Goal: Information Seeking & Learning: Learn about a topic

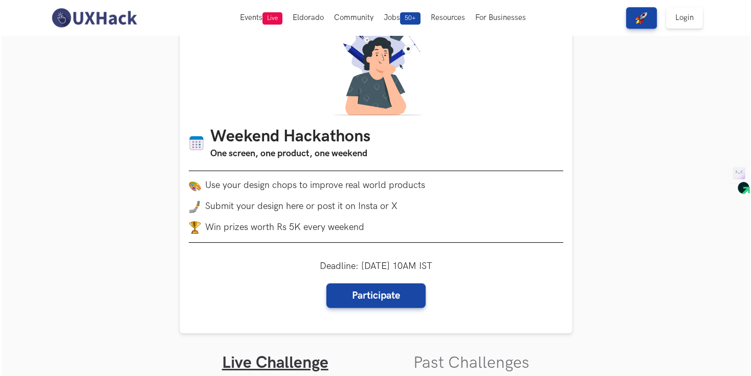
scroll to position [46, 0]
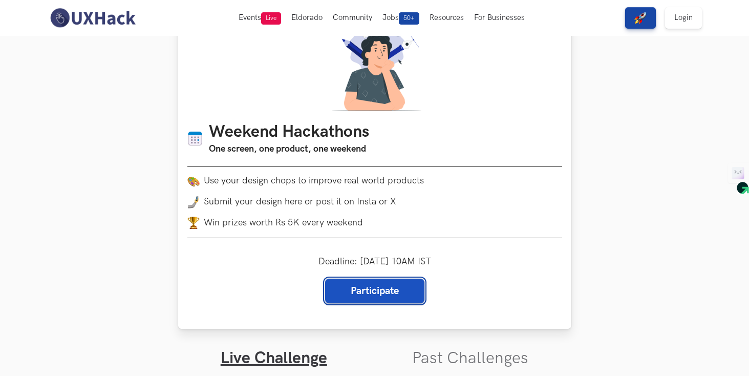
click at [352, 297] on link "Participate" at bounding box center [374, 290] width 99 height 25
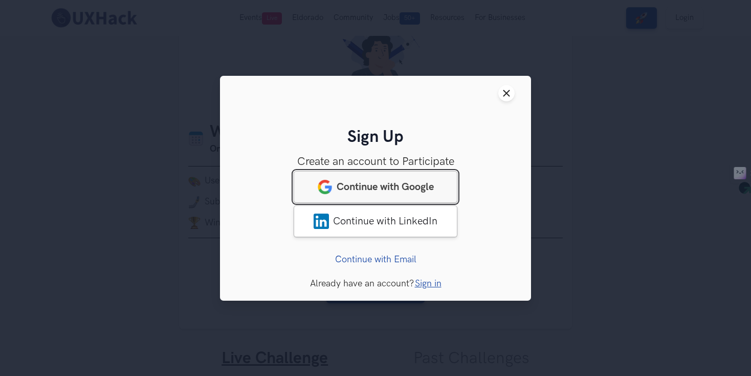
click at [416, 192] on link "Continue with Google" at bounding box center [376, 187] width 164 height 32
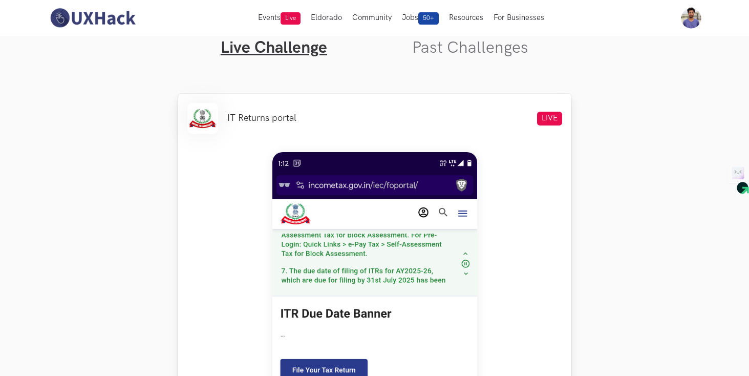
scroll to position [347, 0]
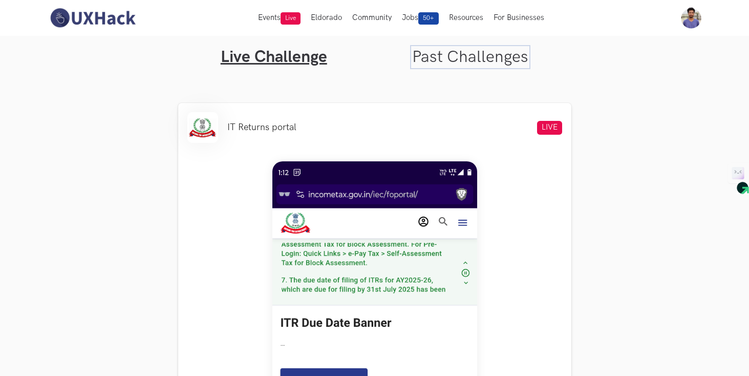
click at [467, 58] on link "Past Challenges" at bounding box center [470, 57] width 116 height 20
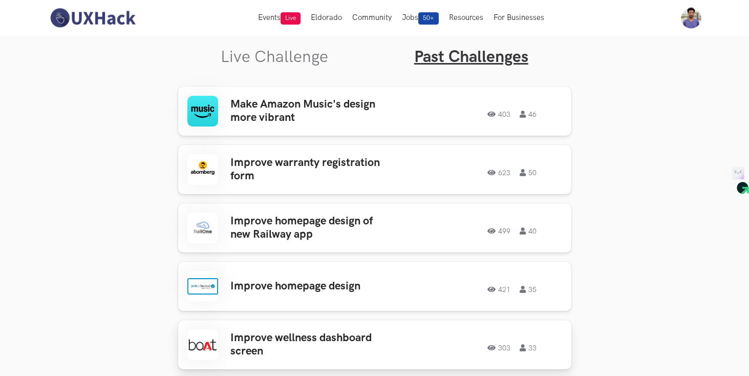
click at [310, 348] on h3 "Improve wellness dashboard screen" at bounding box center [310, 344] width 160 height 27
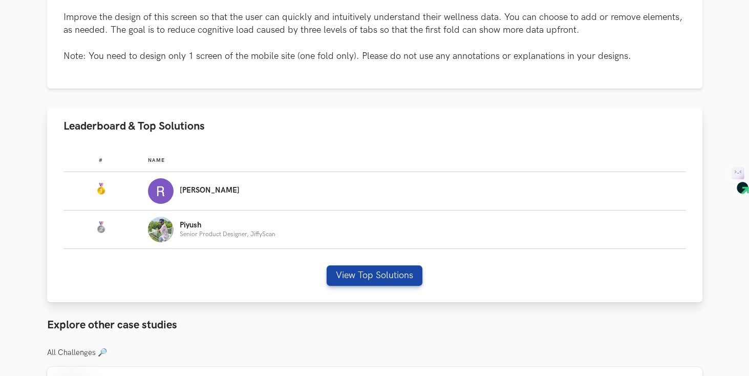
scroll to position [518, 0]
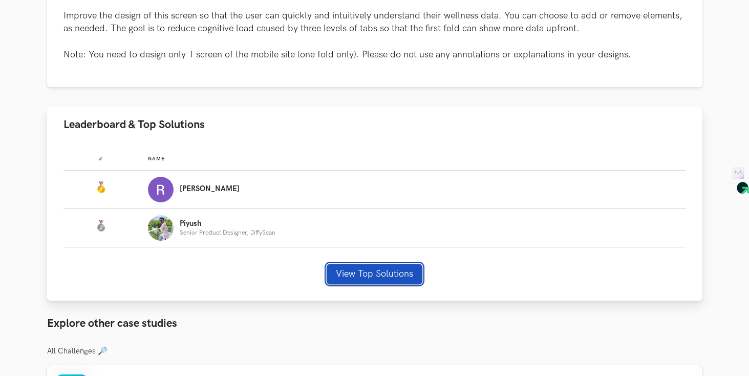
click at [359, 274] on button "View Top Solutions" at bounding box center [375, 274] width 96 height 20
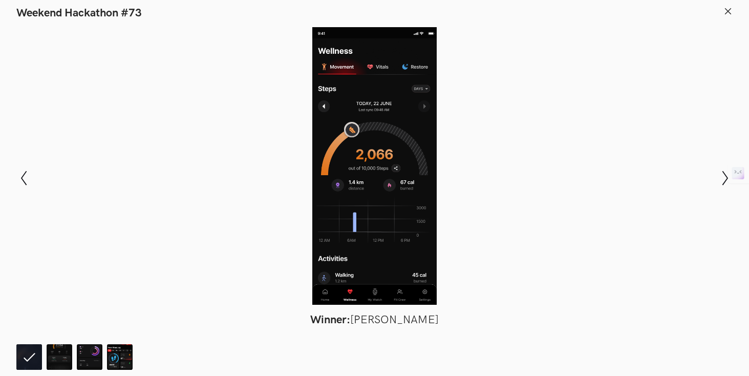
click at [652, 268] on div at bounding box center [374, 165] width 674 height 277
click at [724, 182] on icon "Show next slide" at bounding box center [724, 177] width 15 height 15
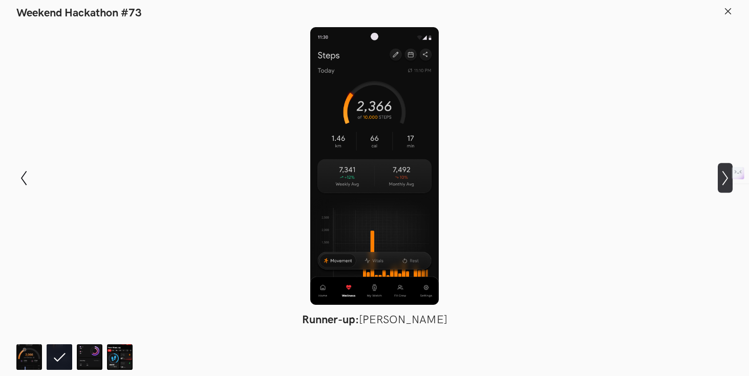
click at [724, 182] on icon "Show next slide" at bounding box center [724, 177] width 15 height 15
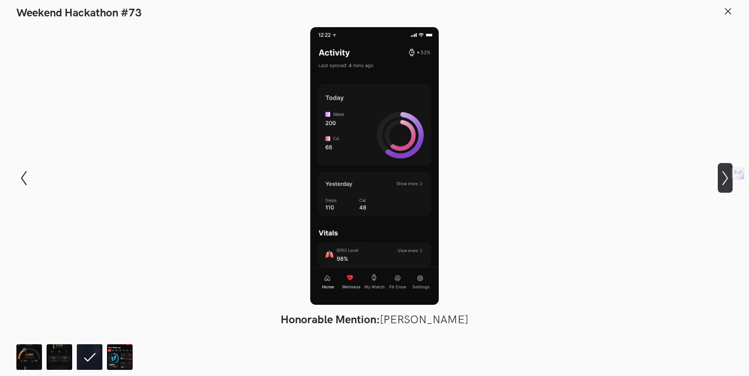
click at [724, 182] on icon "Show next slide" at bounding box center [724, 177] width 15 height 15
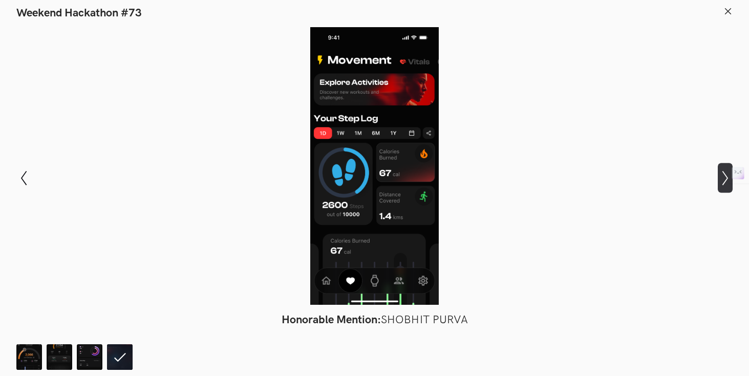
click at [724, 182] on icon "Show next slide" at bounding box center [724, 177] width 15 height 15
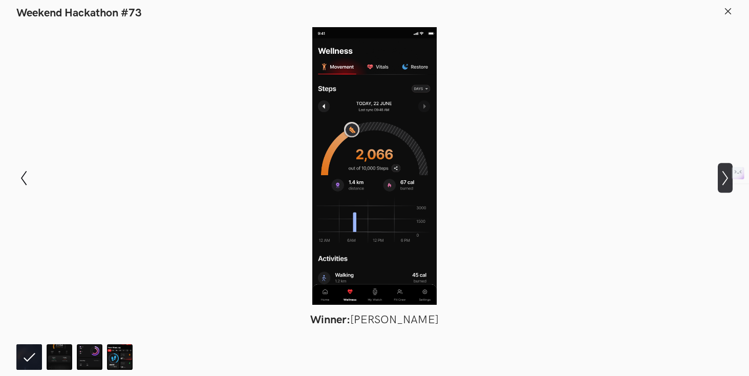
click at [724, 182] on icon "Show next slide" at bounding box center [724, 177] width 15 height 15
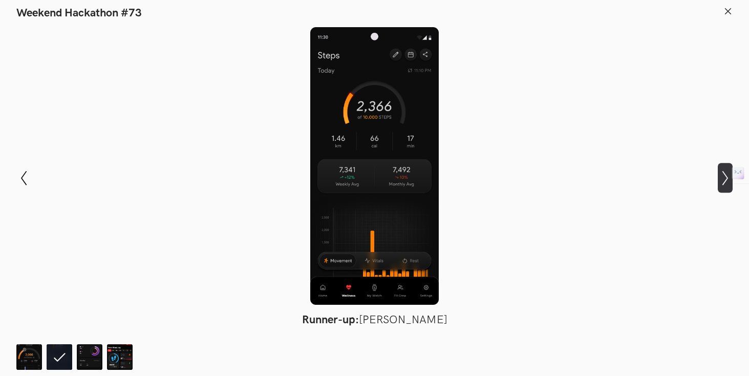
click at [724, 182] on icon "Show next slide" at bounding box center [724, 177] width 15 height 15
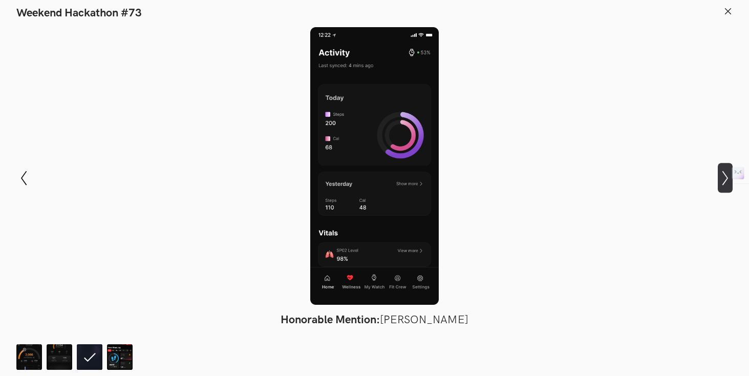
click at [724, 182] on icon "Show next slide" at bounding box center [724, 177] width 15 height 15
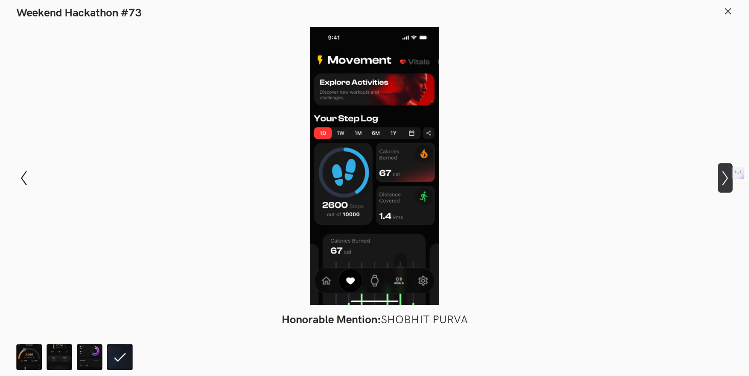
click at [724, 182] on icon at bounding box center [725, 178] width 6 height 14
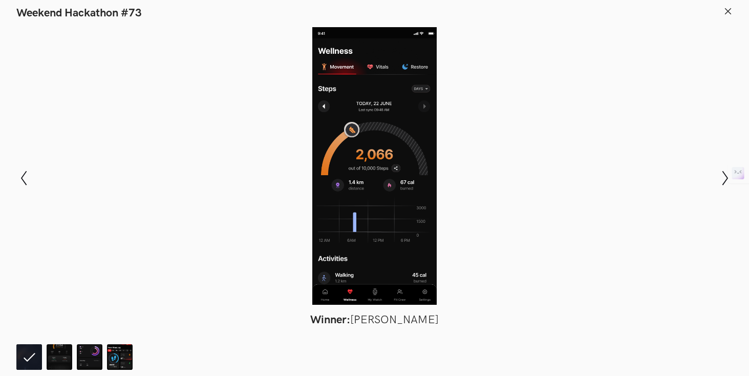
click at [727, 16] on button at bounding box center [727, 13] width 9 height 15
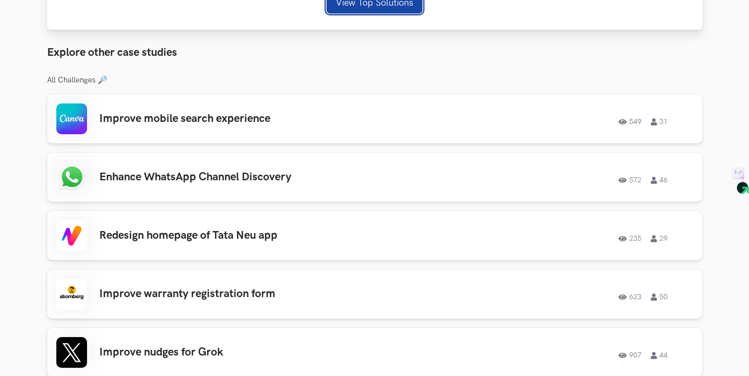
scroll to position [798, 0]
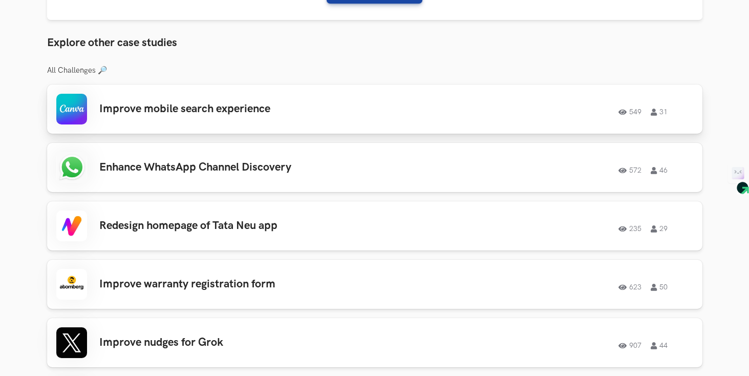
click at [395, 117] on div "Improve mobile search experience 549 31 549 31" at bounding box center [374, 109] width 637 height 31
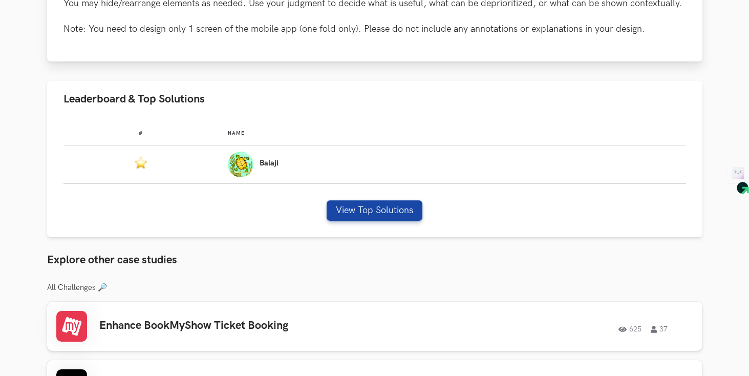
scroll to position [607, 0]
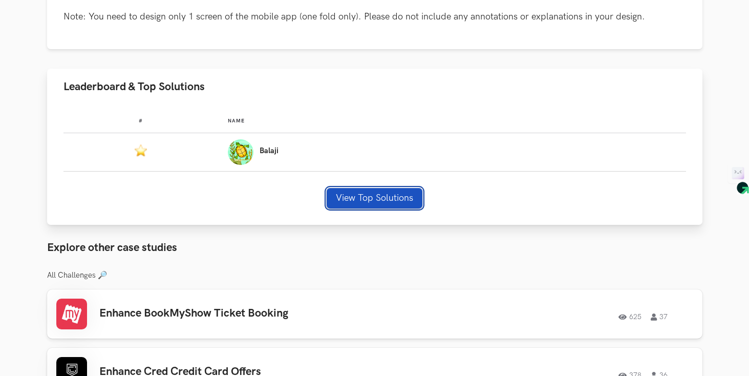
click at [408, 197] on button "View Top Solutions" at bounding box center [375, 198] width 96 height 20
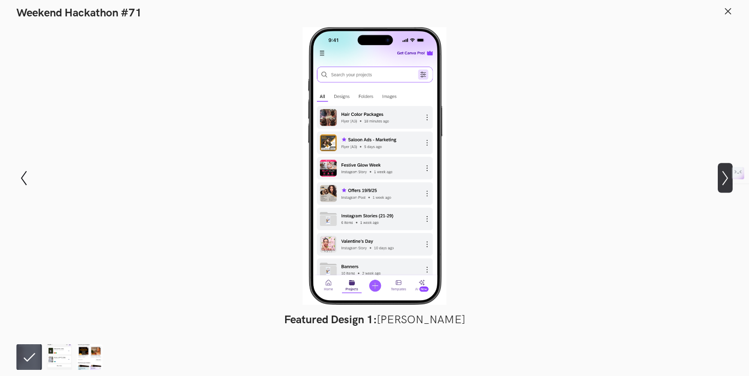
click at [721, 179] on icon "Show next slide" at bounding box center [724, 177] width 15 height 15
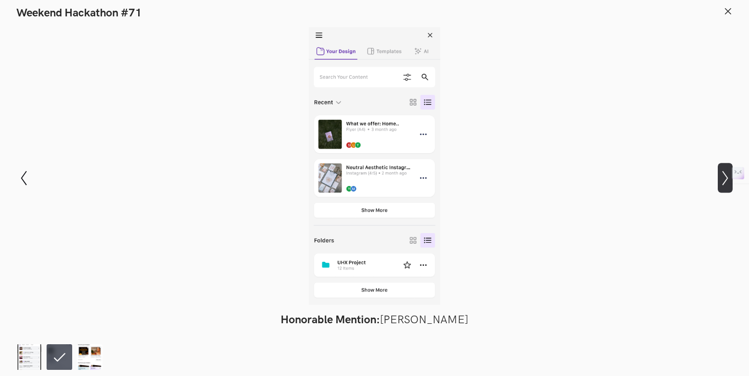
click at [721, 179] on icon "Show next slide" at bounding box center [724, 177] width 15 height 15
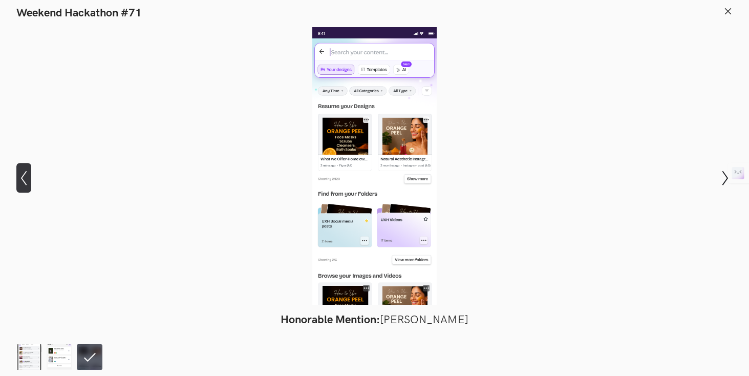
click at [29, 186] on button "Show previous slide" at bounding box center [23, 178] width 15 height 30
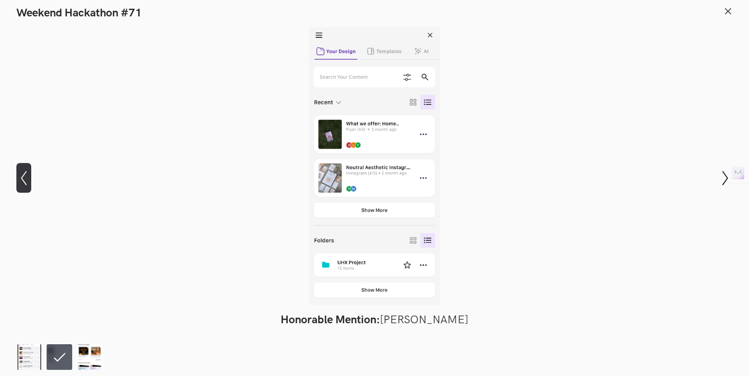
click at [29, 186] on button "Show previous slide" at bounding box center [23, 178] width 15 height 30
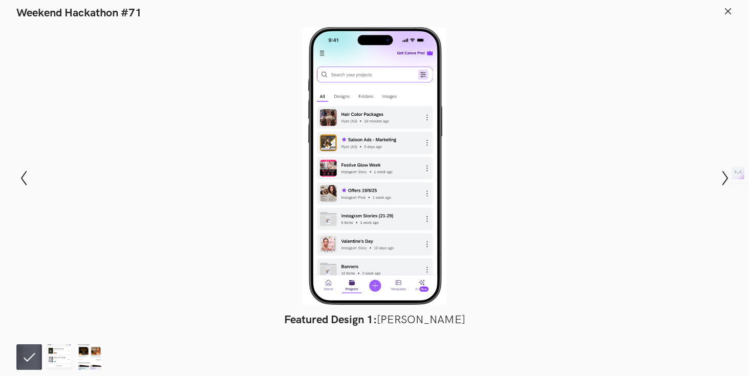
click at [727, 13] on icon at bounding box center [727, 11] width 9 height 9
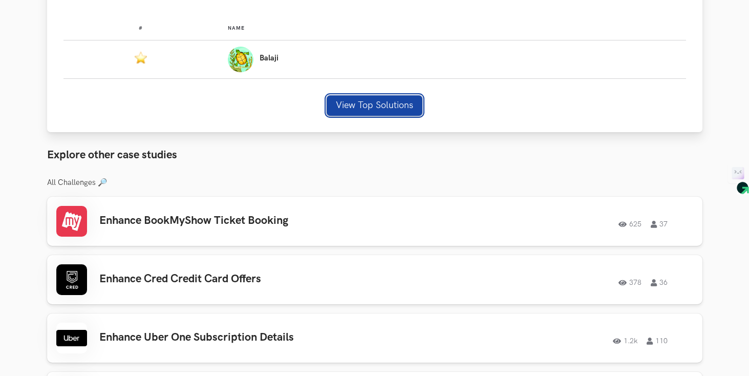
scroll to position [776, 0]
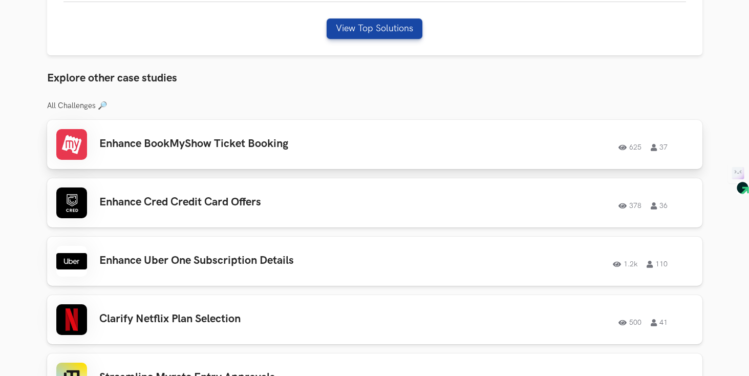
click at [199, 151] on div "Enhance BookMyShow Ticket Booking 625 37 625 37" at bounding box center [374, 144] width 637 height 31
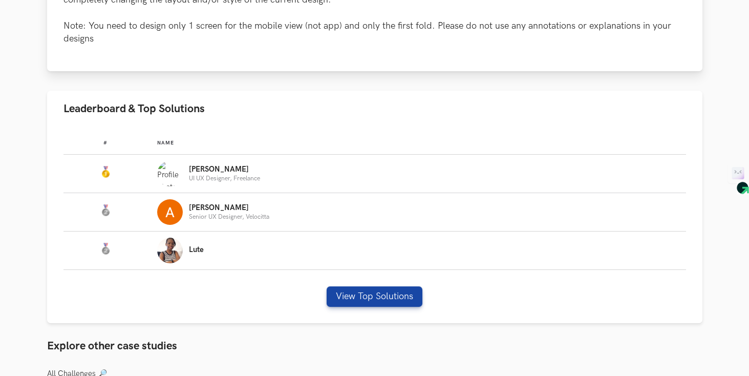
scroll to position [558, 0]
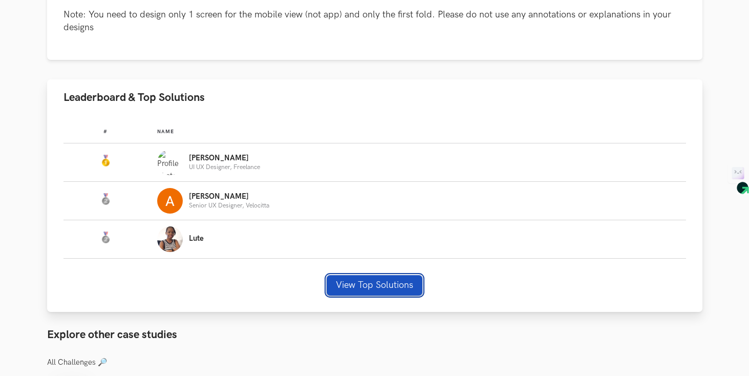
click at [388, 288] on button "View Top Solutions" at bounding box center [375, 285] width 96 height 20
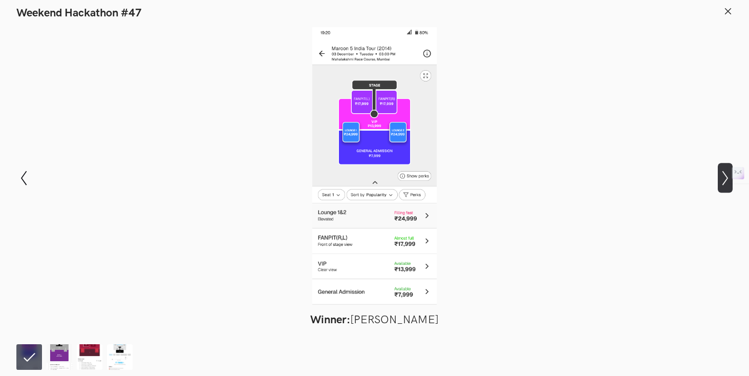
click at [723, 181] on icon "Show next slide" at bounding box center [724, 177] width 15 height 15
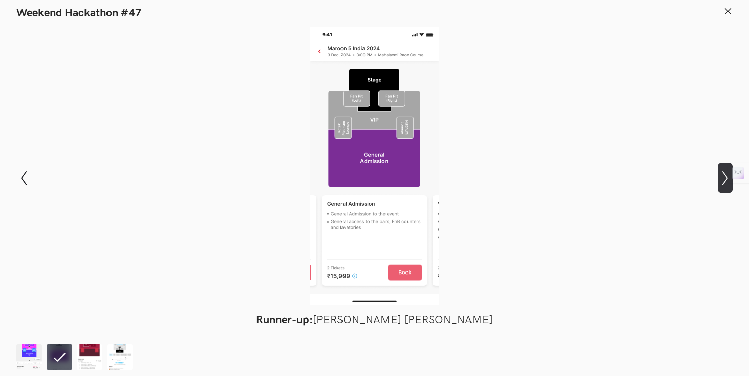
click at [723, 181] on icon "Show next slide" at bounding box center [724, 177] width 15 height 15
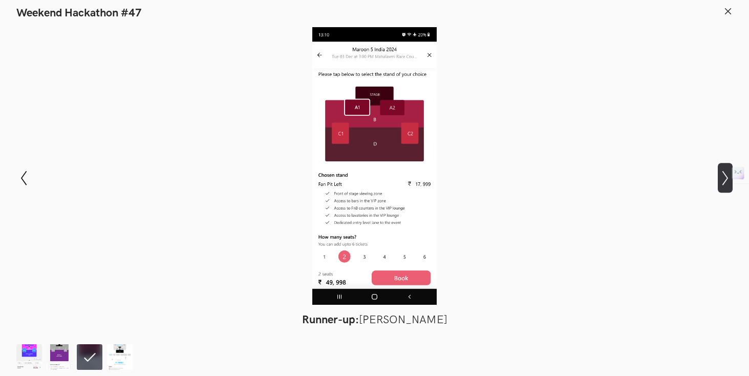
click at [723, 181] on icon "Show next slide" at bounding box center [724, 177] width 15 height 15
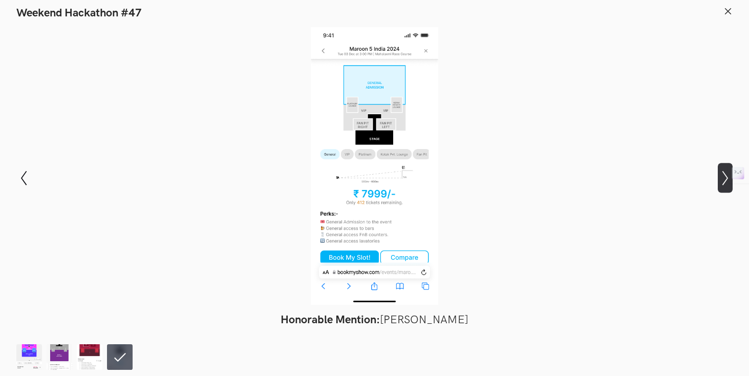
click at [723, 181] on icon "Show next slide" at bounding box center [724, 177] width 15 height 15
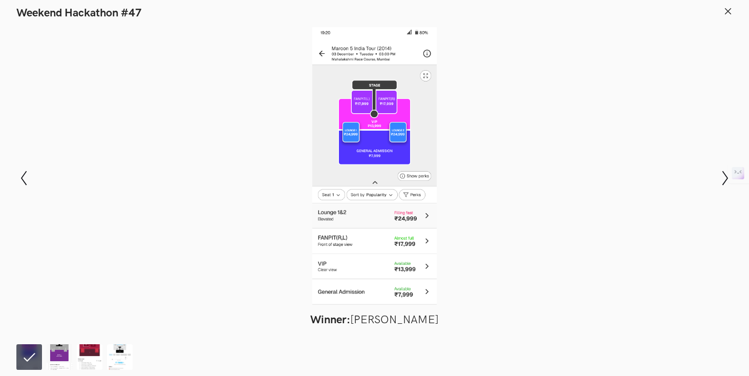
click at [729, 12] on icon at bounding box center [727, 11] width 9 height 9
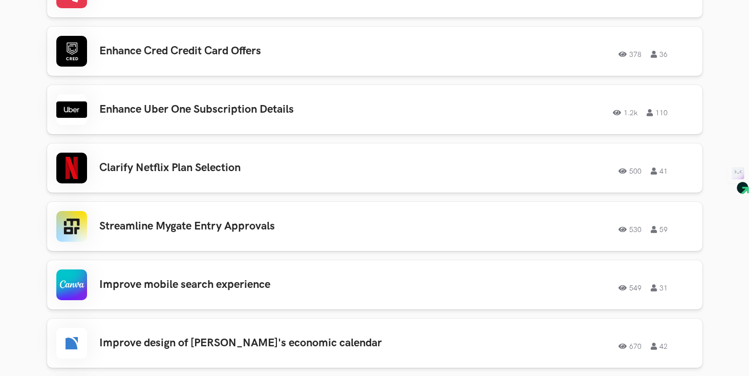
scroll to position [970, 0]
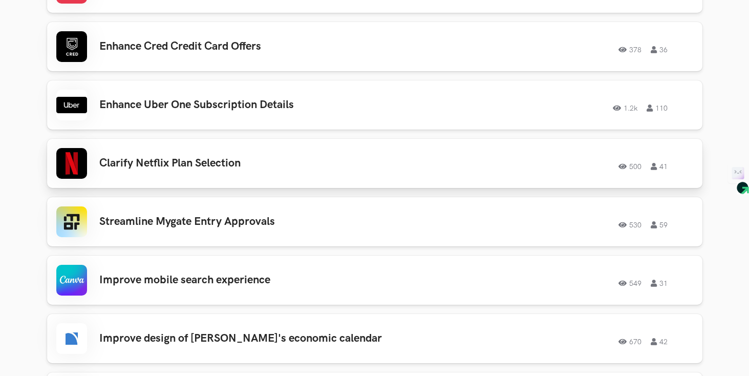
click at [182, 167] on h3 "Clarify Netflix Plan Selection" at bounding box center [244, 163] width 291 height 13
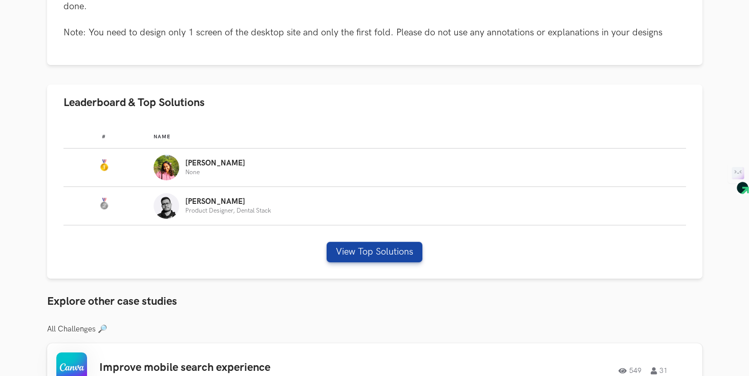
scroll to position [645, 0]
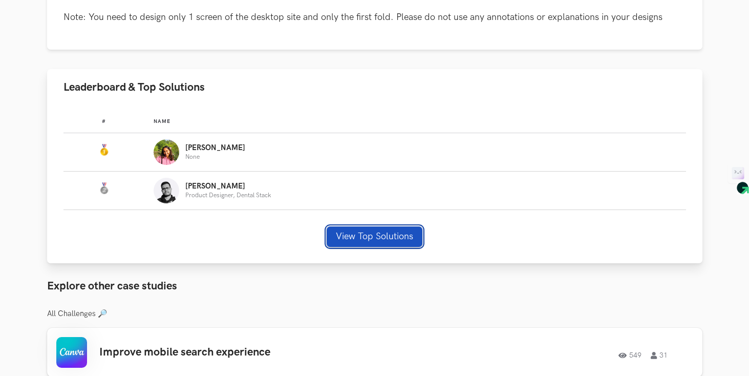
click at [398, 231] on button "View Top Solutions" at bounding box center [375, 236] width 96 height 20
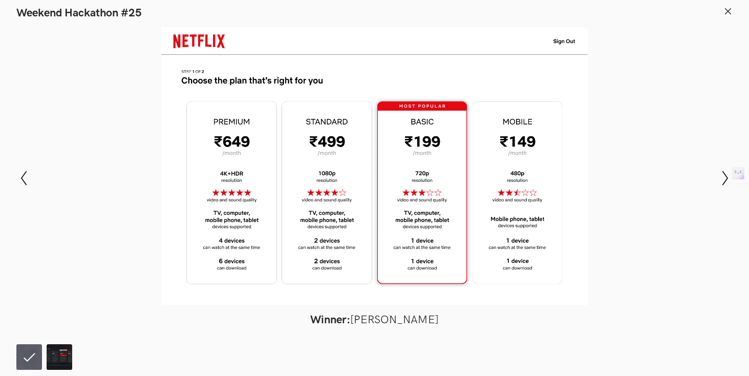
scroll to position [732, 0]
click at [725, 187] on button "Show next slide" at bounding box center [724, 178] width 15 height 30
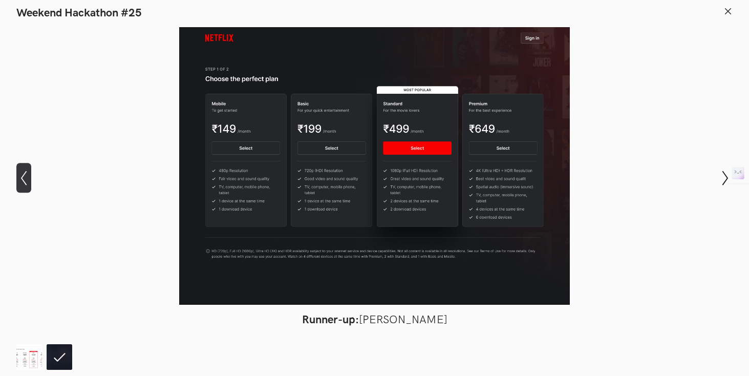
click at [25, 171] on icon "Show previous slide" at bounding box center [23, 177] width 15 height 15
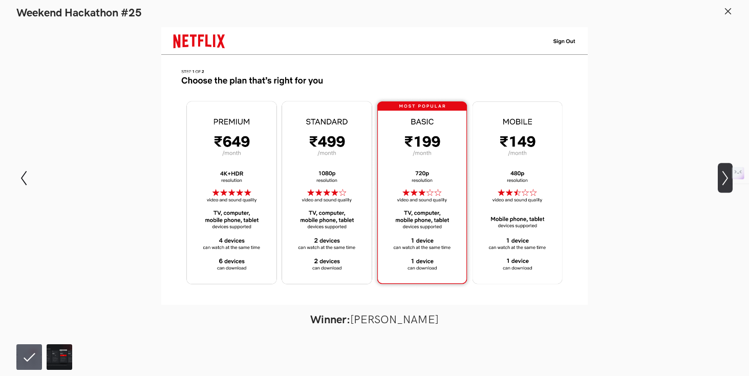
click at [723, 185] on icon "Show next slide" at bounding box center [724, 177] width 15 height 15
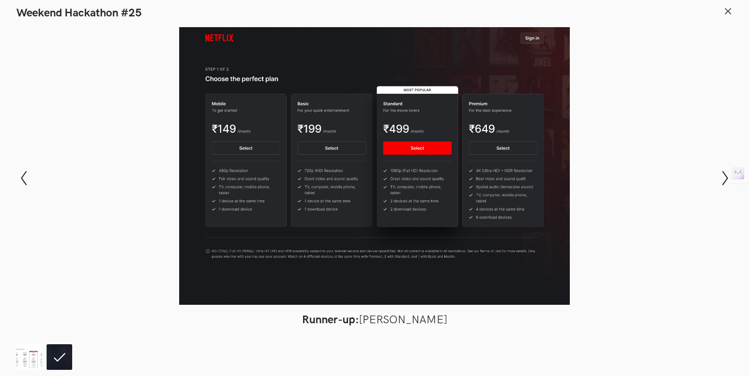
click at [729, 17] on button at bounding box center [727, 13] width 9 height 15
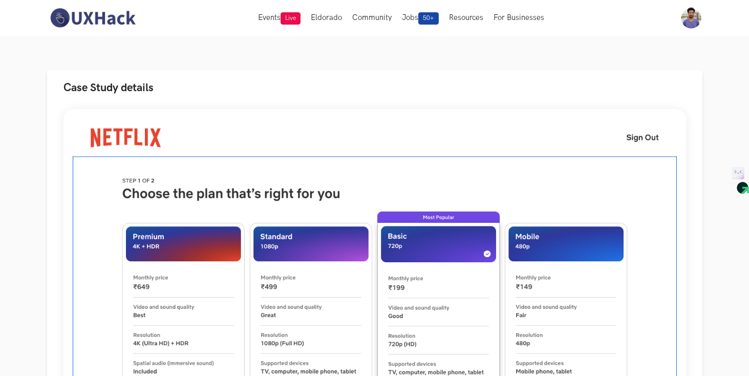
scroll to position [0, 0]
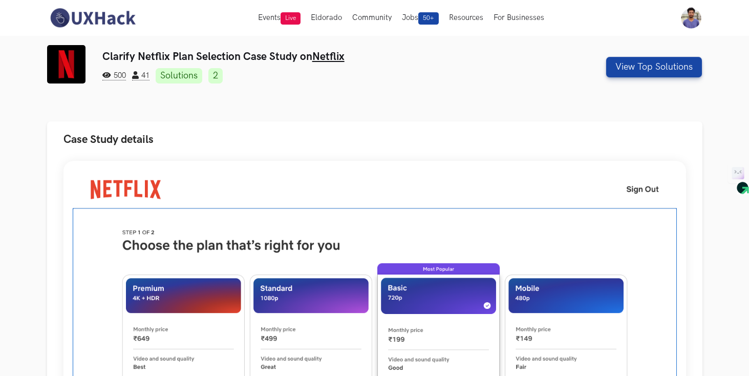
click at [87, 17] on img at bounding box center [92, 17] width 91 height 21
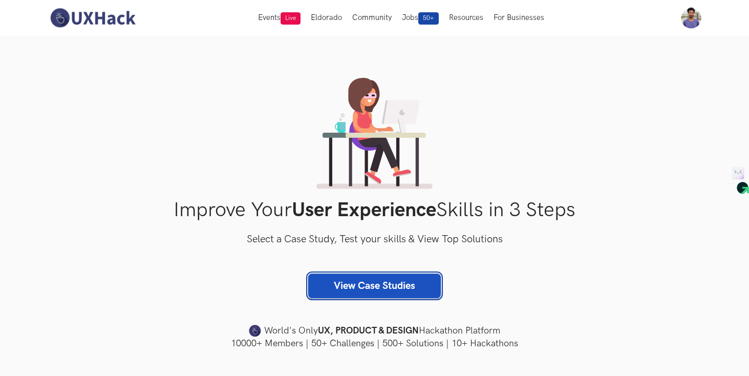
click at [399, 285] on link "View Case Studies" at bounding box center [374, 285] width 133 height 25
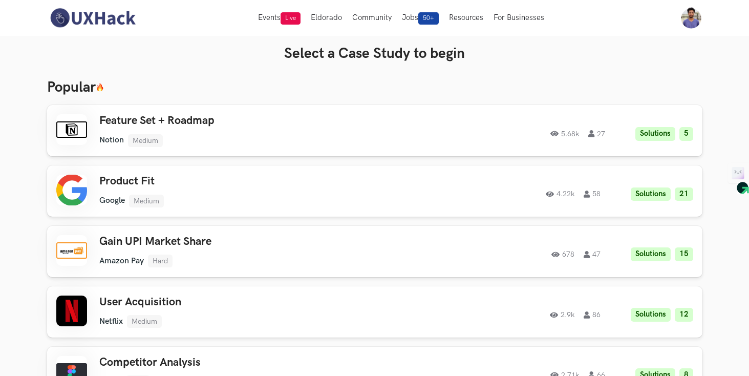
click at [91, 16] on img at bounding box center [92, 17] width 91 height 21
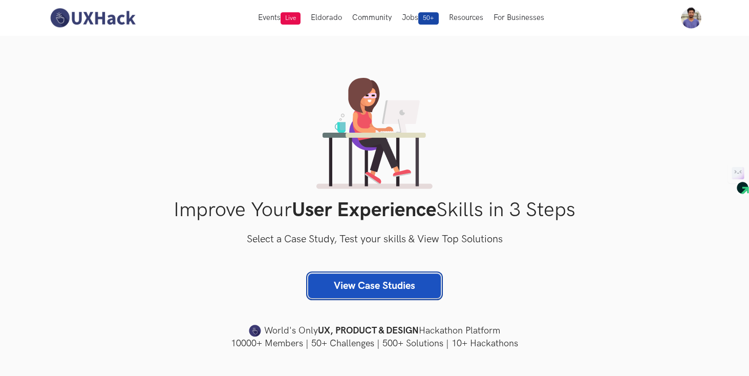
click at [384, 287] on link "View Case Studies" at bounding box center [374, 285] width 133 height 25
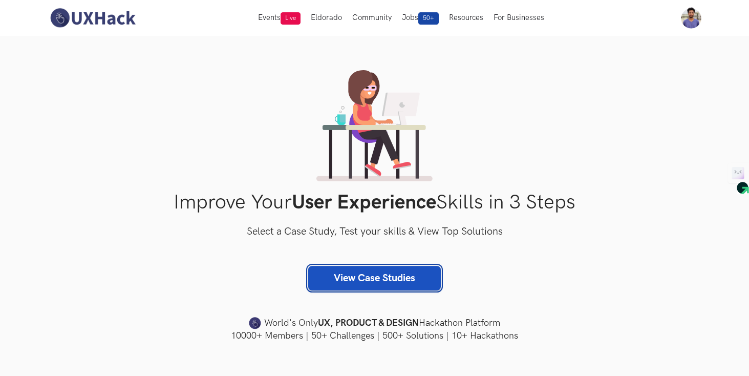
scroll to position [9, 0]
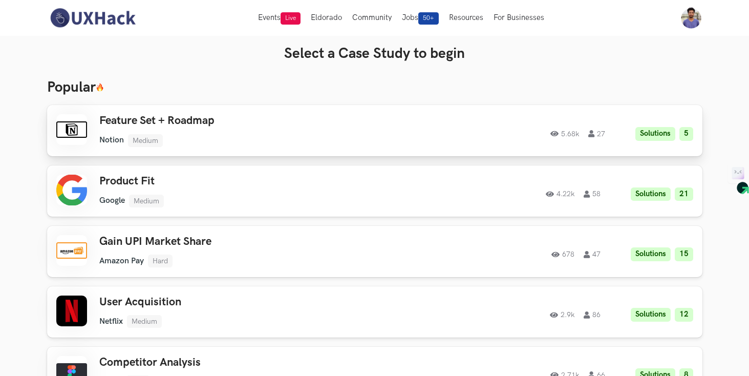
click at [222, 136] on ul "Notion Medium" at bounding box center [244, 140] width 291 height 13
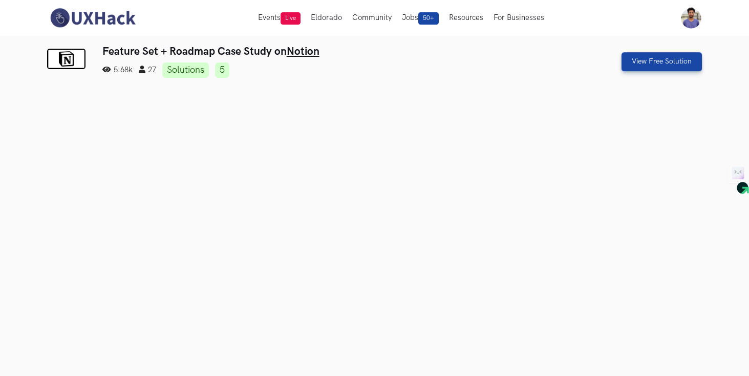
click at [65, 14] on img at bounding box center [92, 17] width 91 height 21
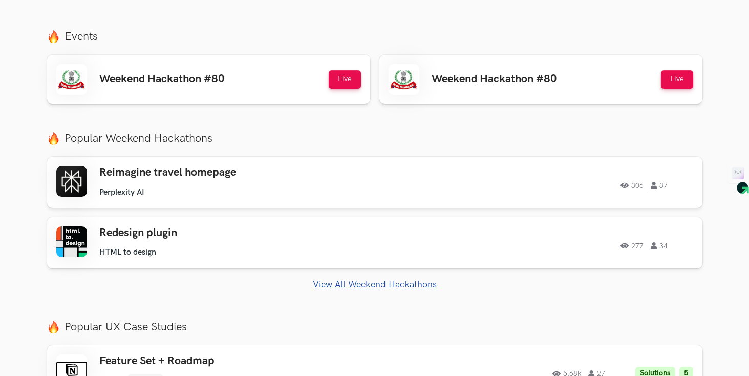
scroll to position [375, 0]
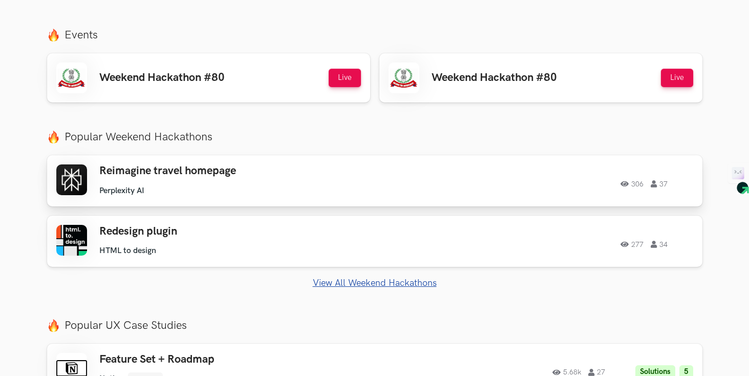
click at [335, 201] on link "Reimagine travel homepage Perplexity AI Perplexity AI 306 37 306 37" at bounding box center [374, 180] width 655 height 51
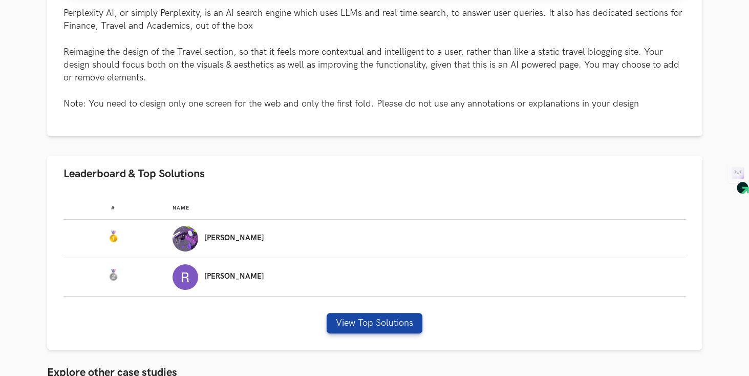
scroll to position [563, 0]
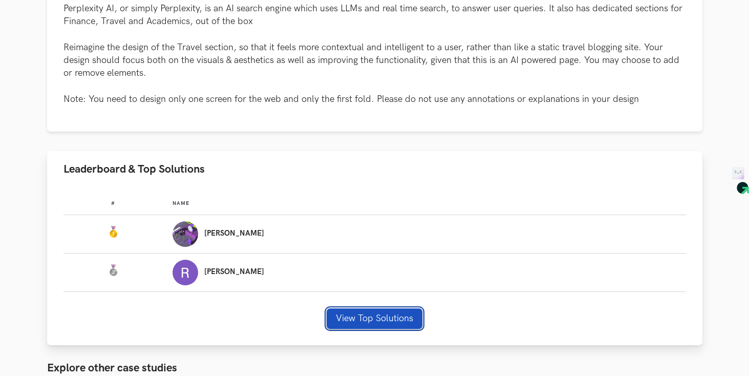
click at [377, 314] on button "View Top Solutions" at bounding box center [375, 318] width 96 height 20
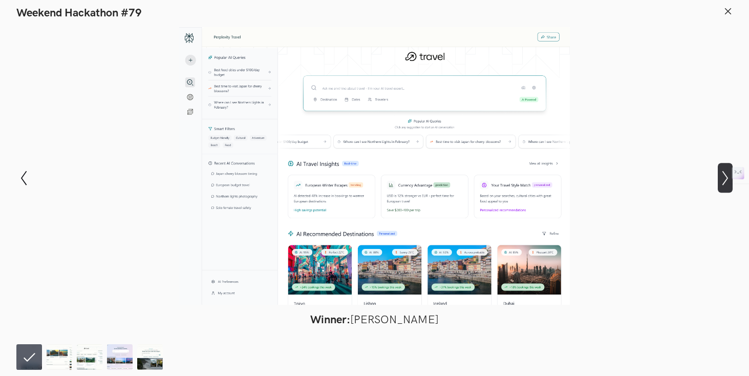
click at [721, 176] on icon "Show next slide" at bounding box center [724, 177] width 15 height 15
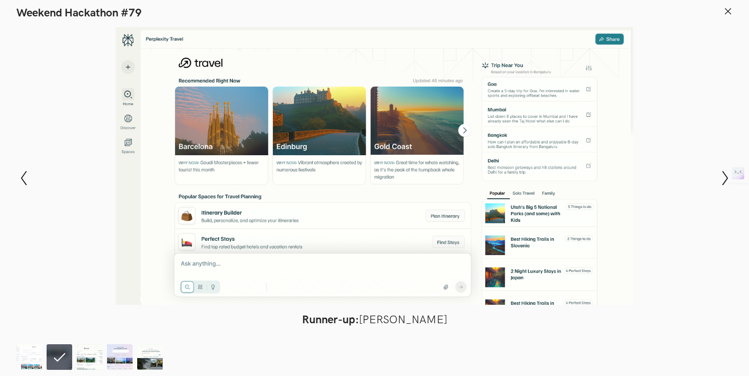
click at [728, 14] on icon at bounding box center [727, 11] width 9 height 9
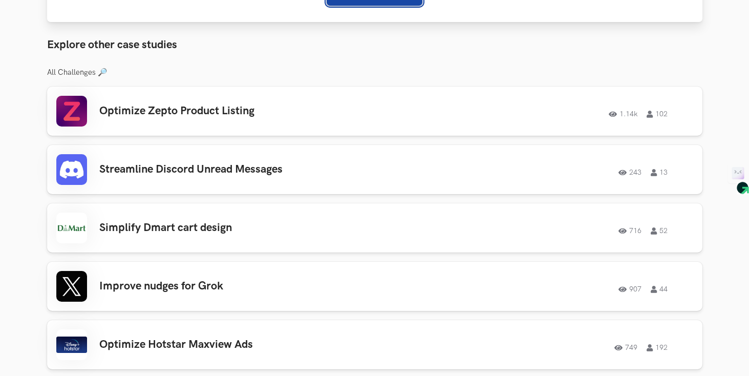
scroll to position [897, 0]
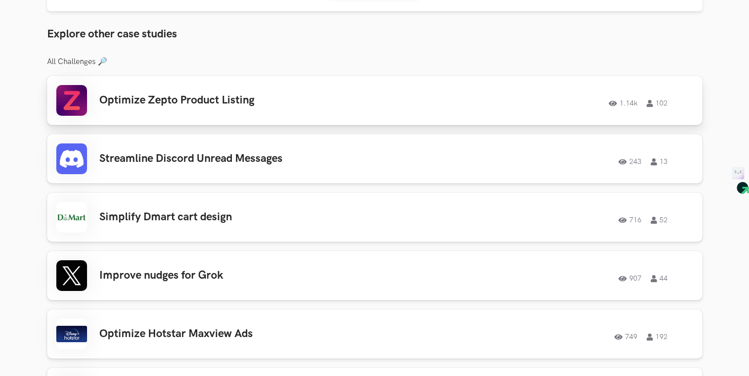
click at [208, 104] on h3 "Optimize Zepto Product Listing" at bounding box center [244, 100] width 291 height 13
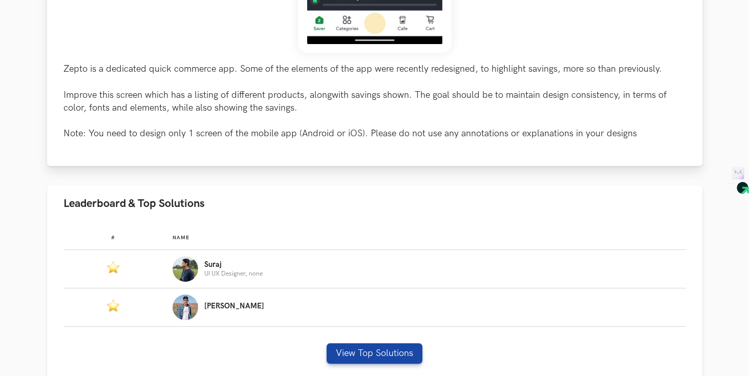
scroll to position [426, 0]
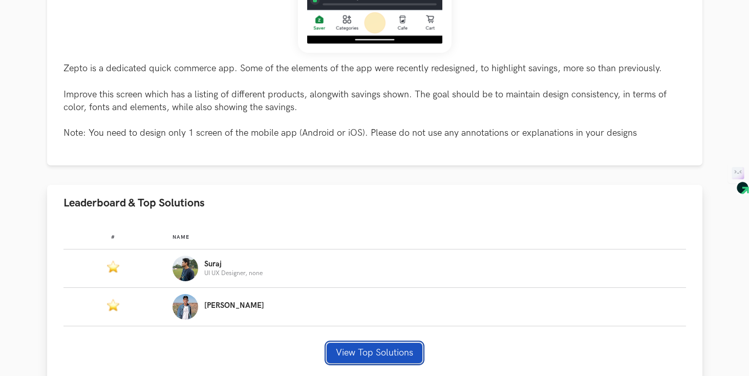
click at [364, 351] on button "View Top Solutions" at bounding box center [375, 352] width 96 height 20
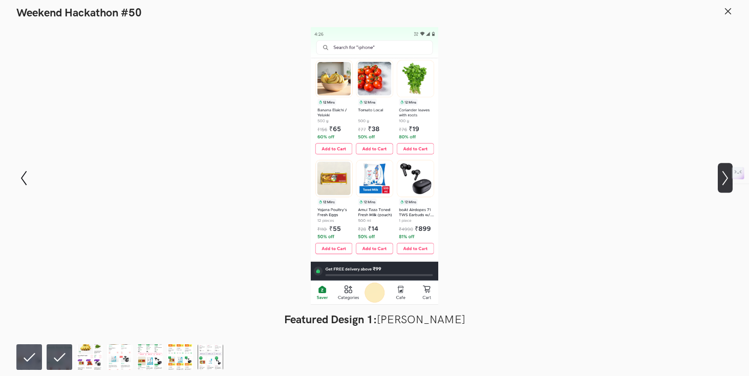
click at [725, 184] on icon "Show next slide" at bounding box center [724, 177] width 15 height 15
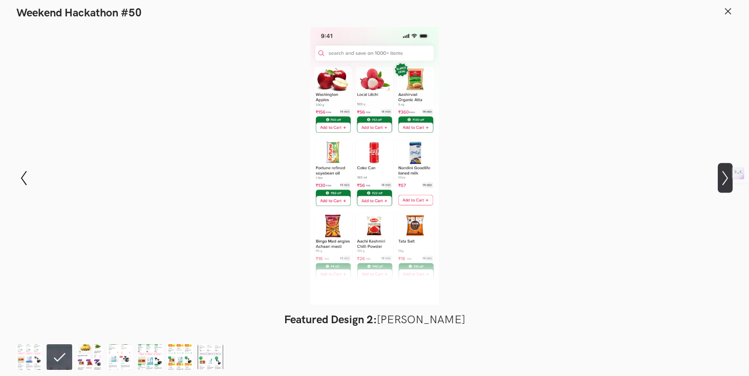
click at [724, 179] on icon "Show next slide" at bounding box center [724, 177] width 15 height 15
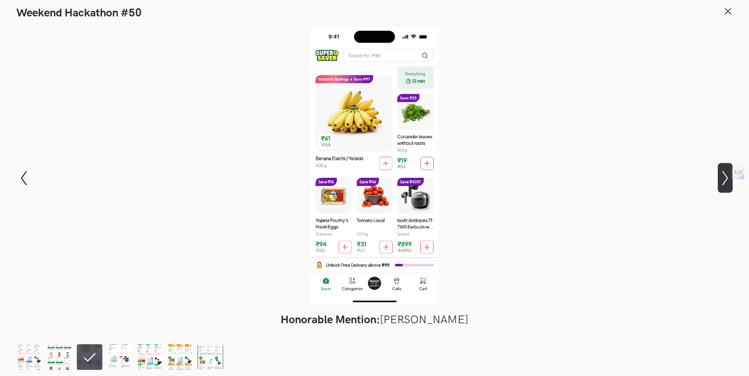
click at [724, 179] on icon "Show next slide" at bounding box center [724, 177] width 15 height 15
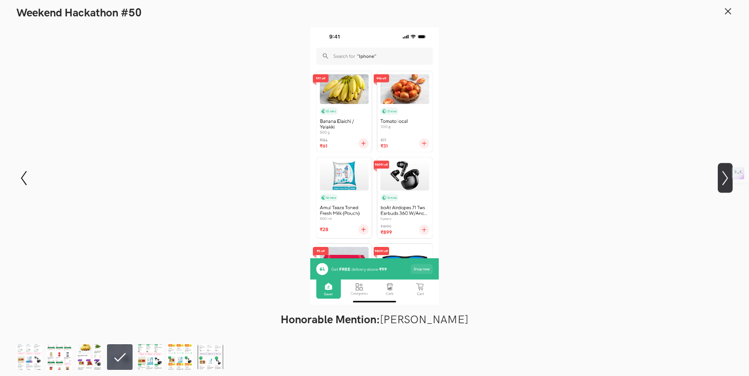
click at [724, 179] on icon "Show next slide" at bounding box center [724, 177] width 15 height 15
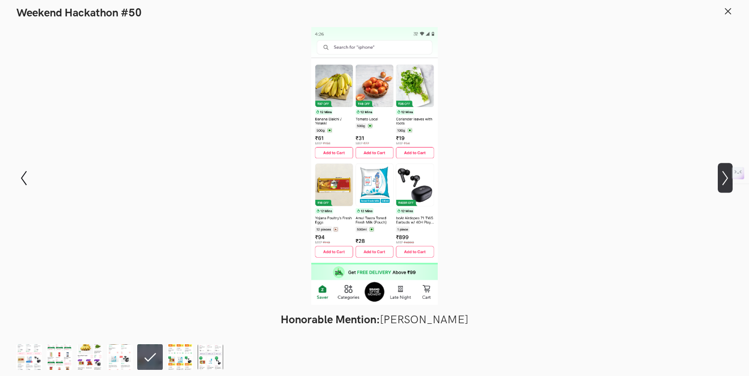
click at [724, 179] on icon "Show next slide" at bounding box center [724, 177] width 15 height 15
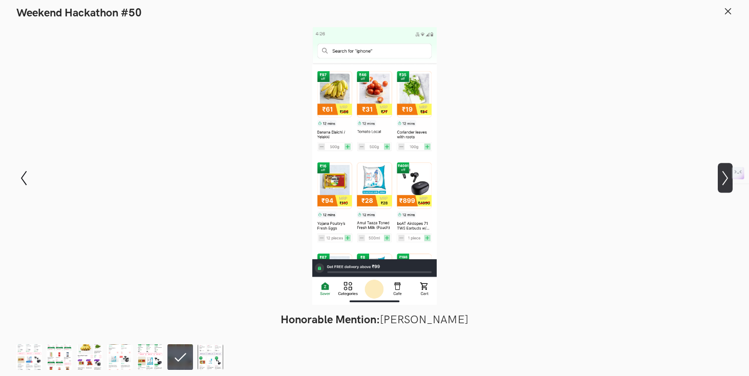
click at [724, 179] on icon "Show next slide" at bounding box center [724, 177] width 15 height 15
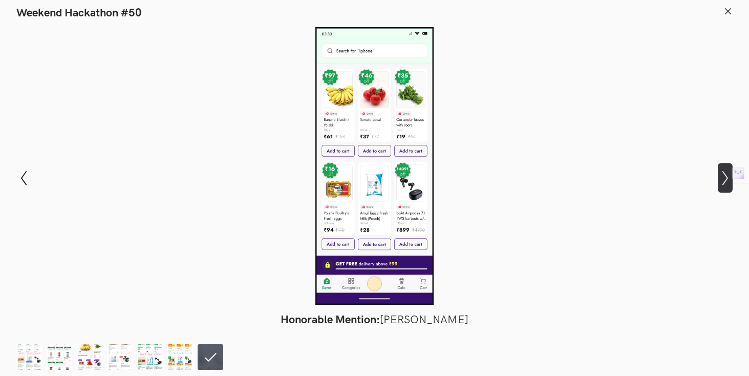
click at [724, 179] on icon "Show next slide" at bounding box center [724, 177] width 15 height 15
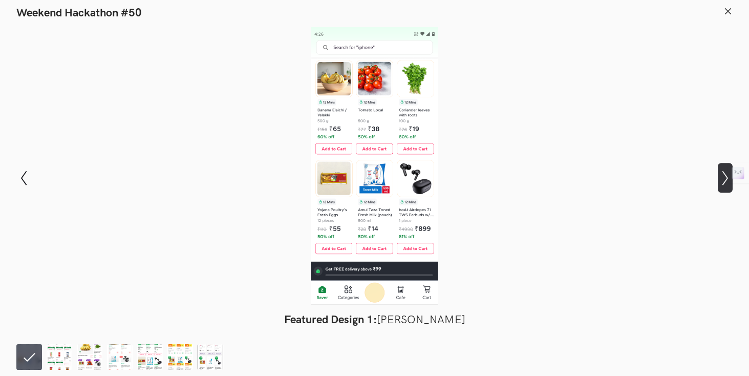
click at [724, 179] on icon "Show next slide" at bounding box center [724, 177] width 15 height 15
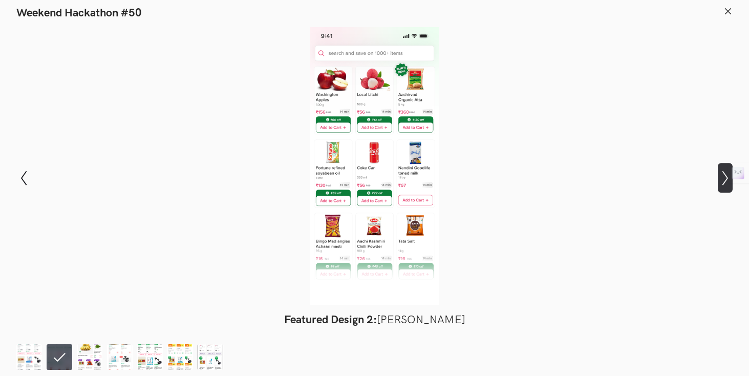
click at [724, 179] on icon "Show next slide" at bounding box center [724, 177] width 15 height 15
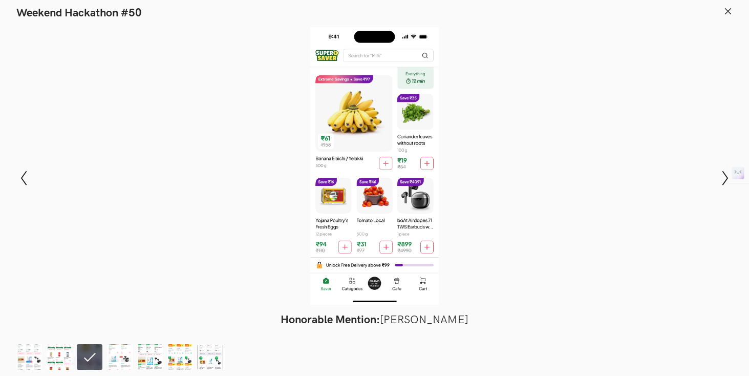
click at [729, 5] on header "Weekend Hackathon #50" at bounding box center [374, 10] width 749 height 21
click at [729, 9] on line at bounding box center [728, 12] width 6 height 6
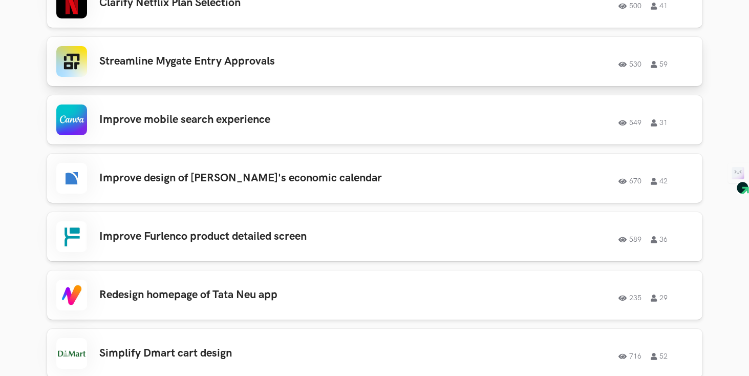
scroll to position [1083, 0]
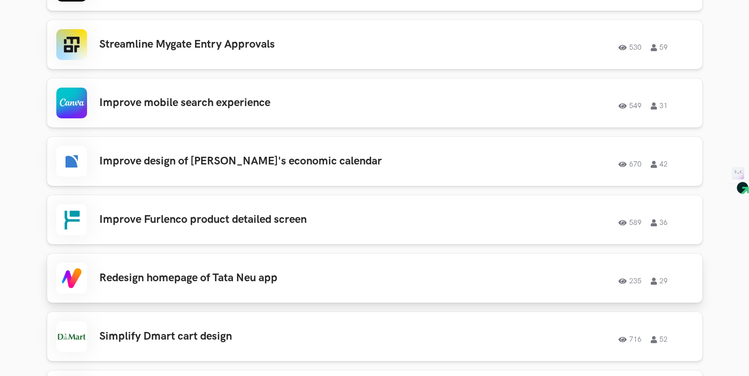
click at [199, 279] on h3 "Redesign homepage of Tata Neu app" at bounding box center [244, 277] width 291 height 13
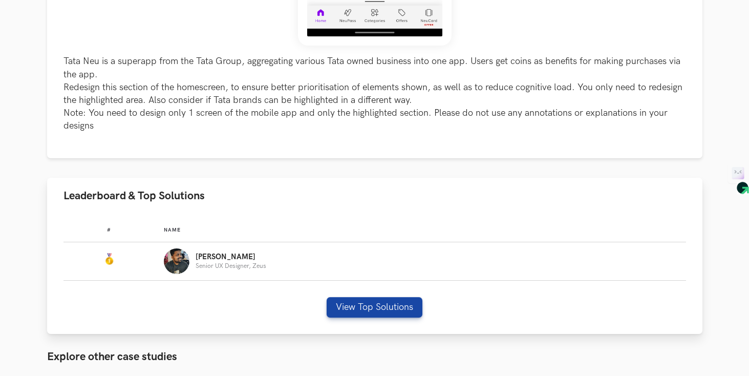
scroll to position [463, 0]
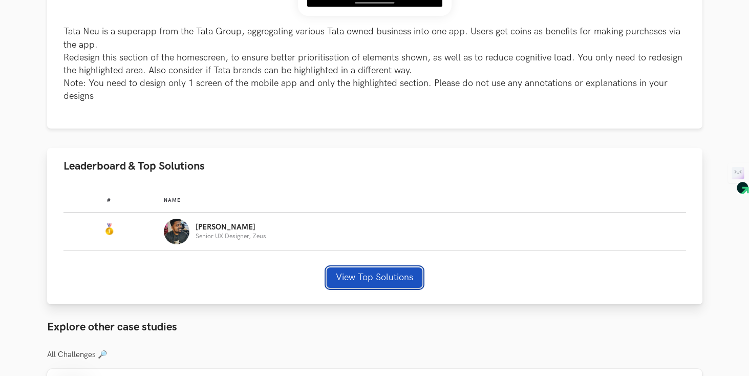
click at [375, 271] on button "View Top Solutions" at bounding box center [375, 277] width 96 height 20
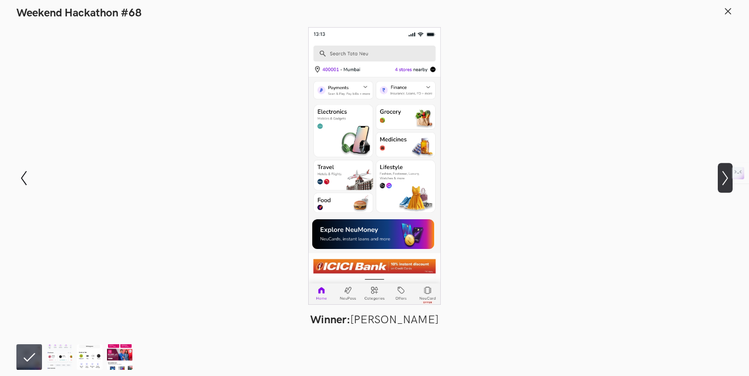
click at [720, 184] on icon "Show next slide" at bounding box center [724, 177] width 15 height 15
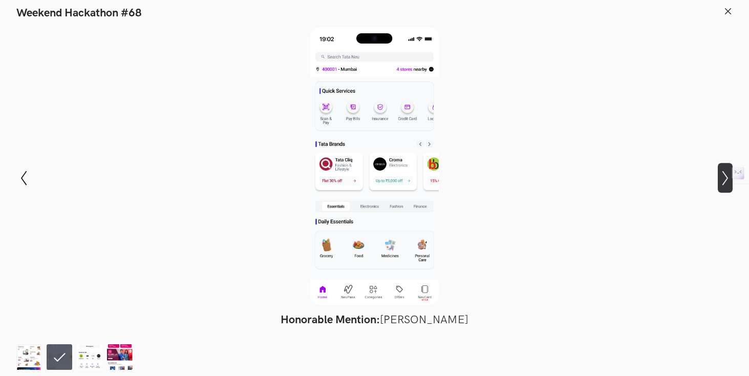
click at [720, 184] on icon "Show next slide" at bounding box center [724, 177] width 15 height 15
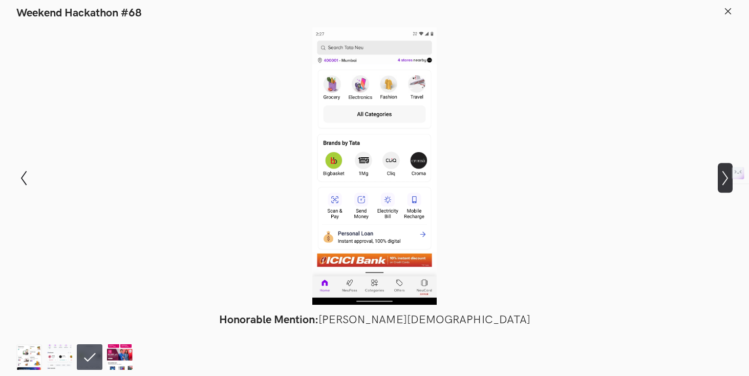
click at [720, 184] on icon "Show next slide" at bounding box center [724, 177] width 15 height 15
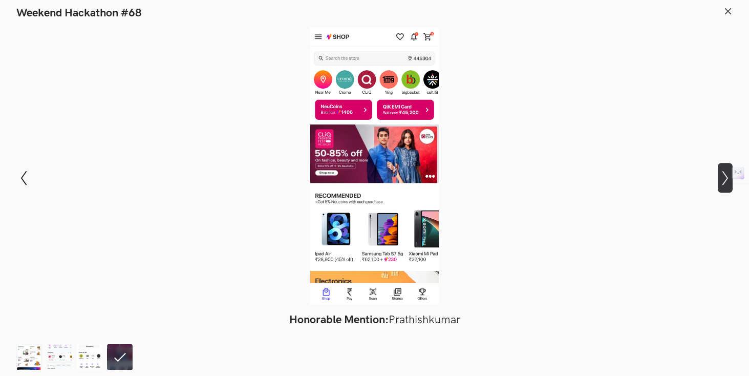
scroll to position [873, 0]
click at [727, 17] on button at bounding box center [727, 13] width 9 height 15
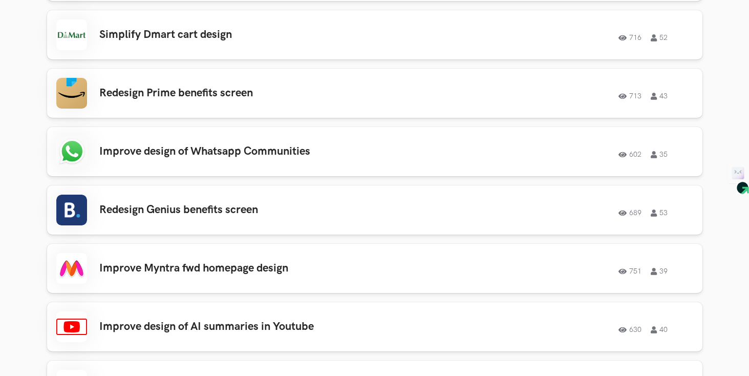
scroll to position [1521, 0]
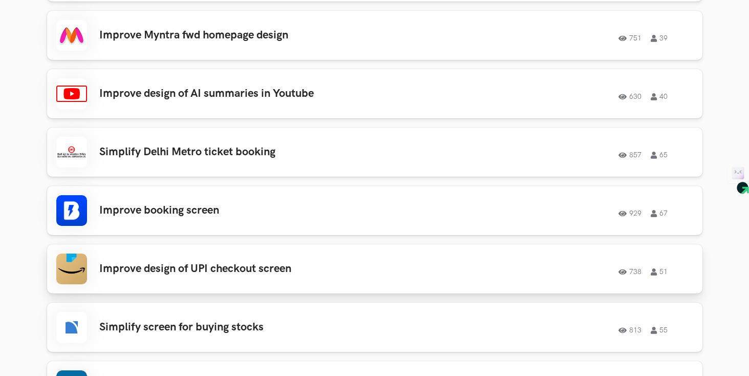
click at [157, 272] on h3 "Improve design of UPI checkout screen" at bounding box center [244, 268] width 291 height 13
